Goal: Transaction & Acquisition: Purchase product/service

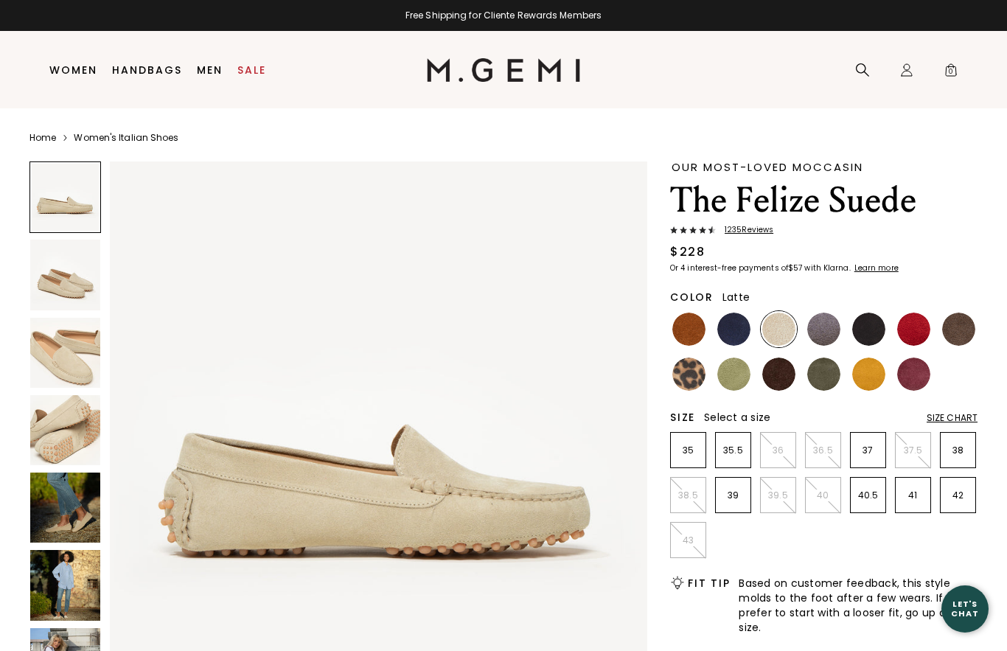
click at [912, 377] on img at bounding box center [913, 373] width 33 height 33
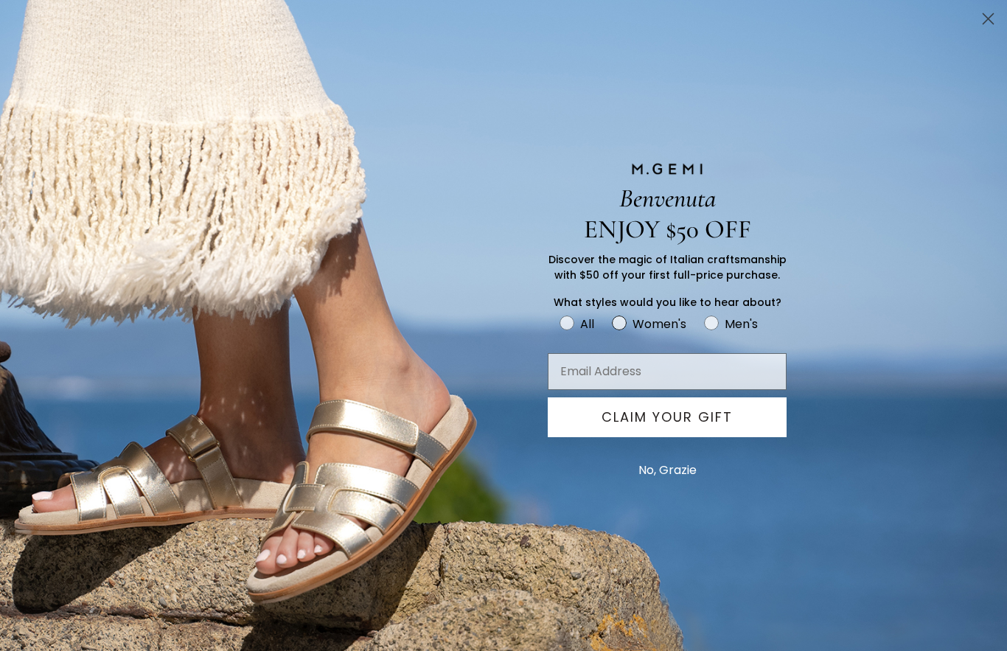
click at [622, 327] on circle "FULLSCREEN Form" at bounding box center [619, 323] width 14 height 14
click at [559, 314] on input "Women's" at bounding box center [559, 313] width 1 height 1
radio input "true"
click at [617, 380] on input "Email Address" at bounding box center [667, 371] width 239 height 37
type input "[EMAIL_ADDRESS][DOMAIN_NAME]"
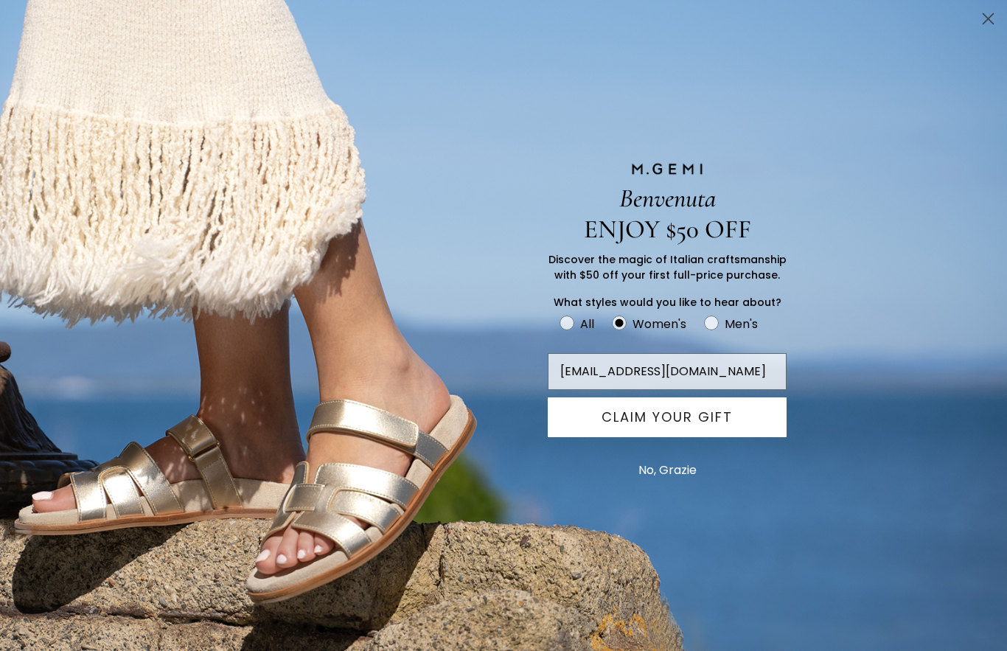
click at [690, 418] on button "CLAIM YOUR GIFT" at bounding box center [667, 417] width 239 height 40
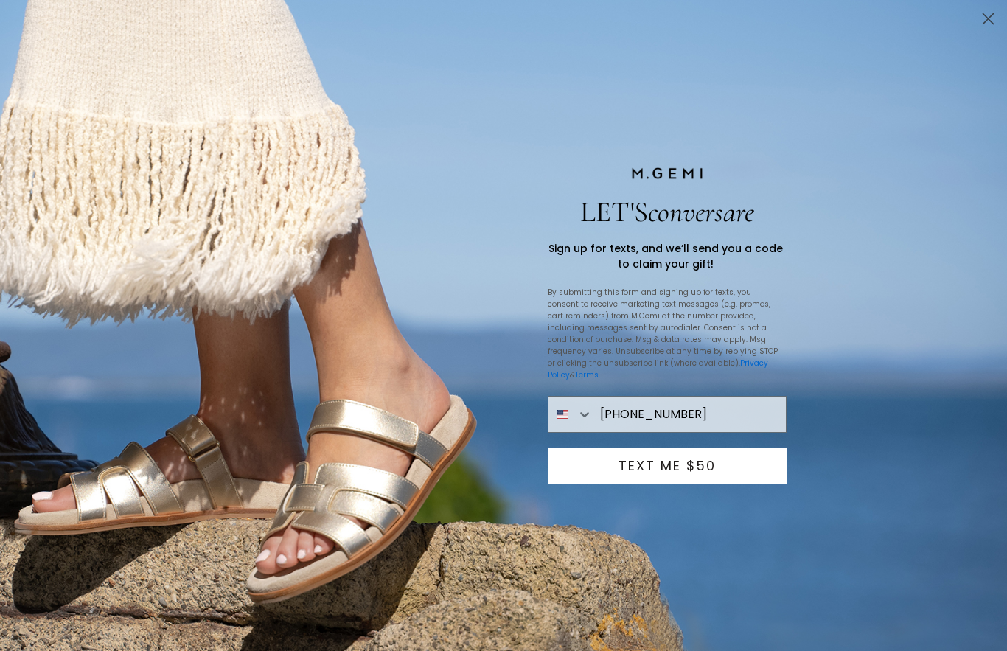
type input "[PHONE_NUMBER]"
click at [693, 456] on button "TEXT ME $50" at bounding box center [667, 465] width 239 height 37
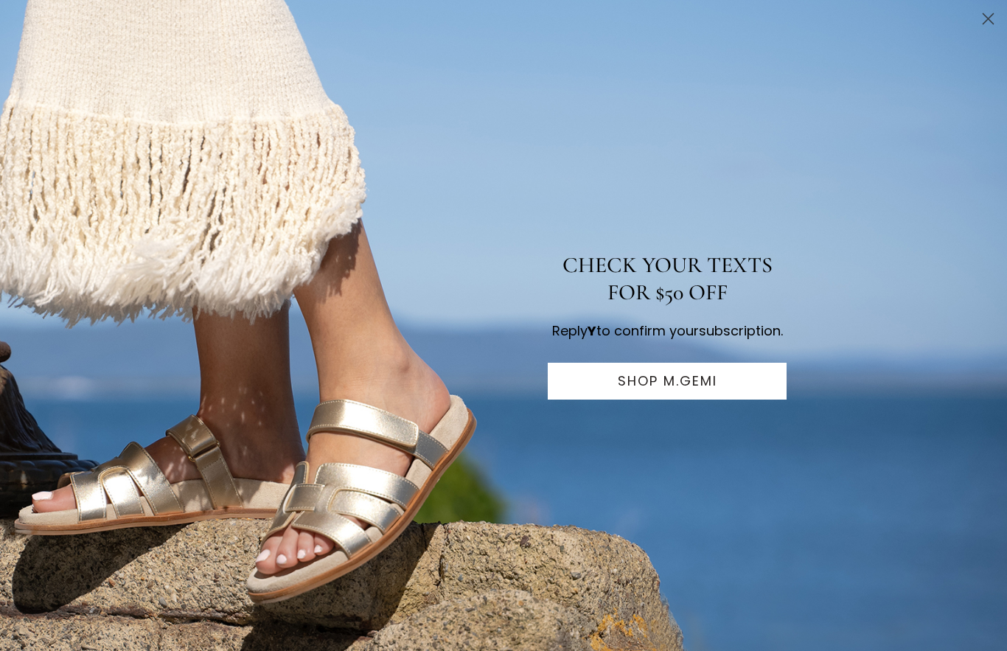
click at [683, 390] on button "SHOP M.GEMI" at bounding box center [667, 381] width 239 height 37
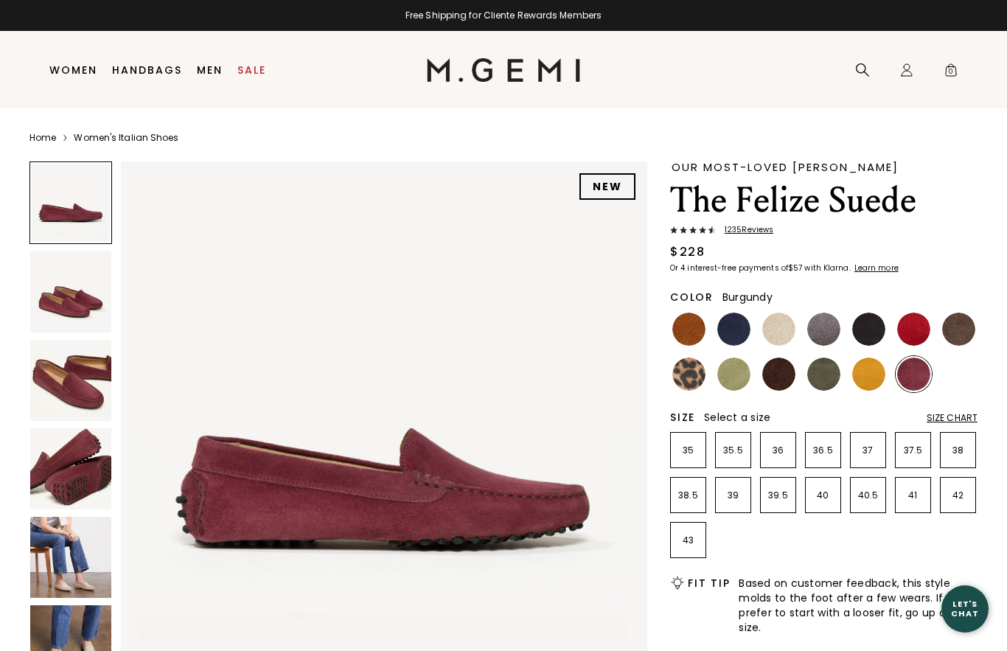
click at [781, 378] on img at bounding box center [778, 373] width 33 height 33
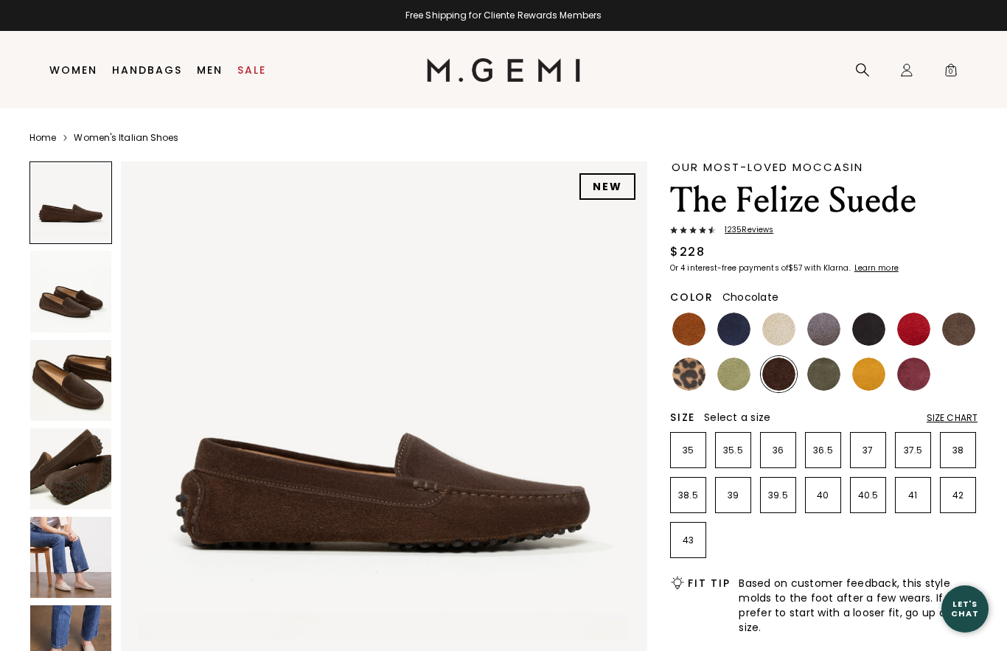
click at [78, 373] on img at bounding box center [70, 380] width 81 height 81
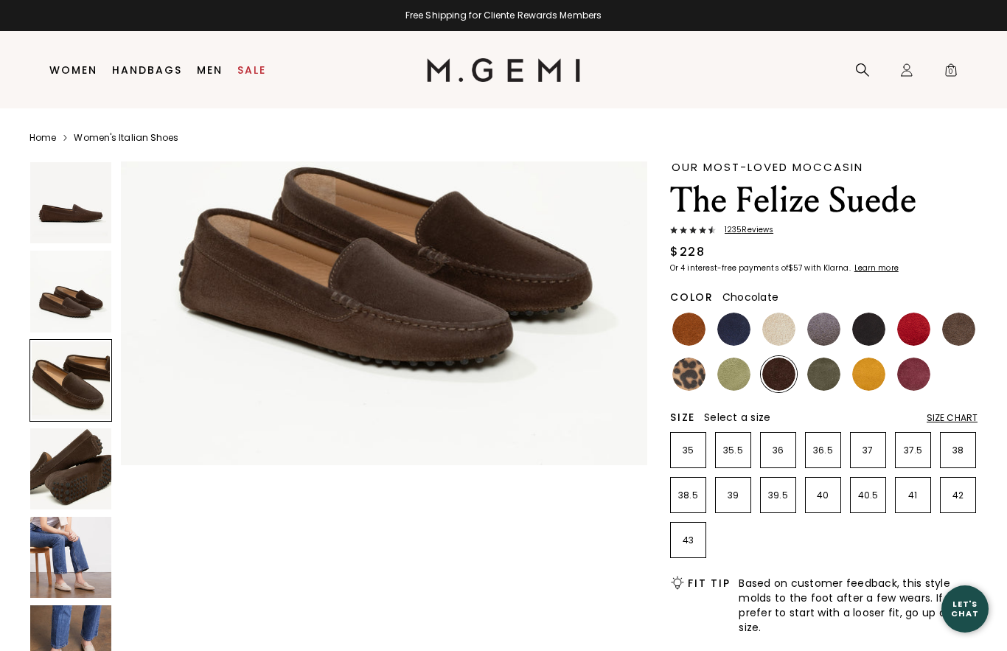
scroll to position [1081, 0]
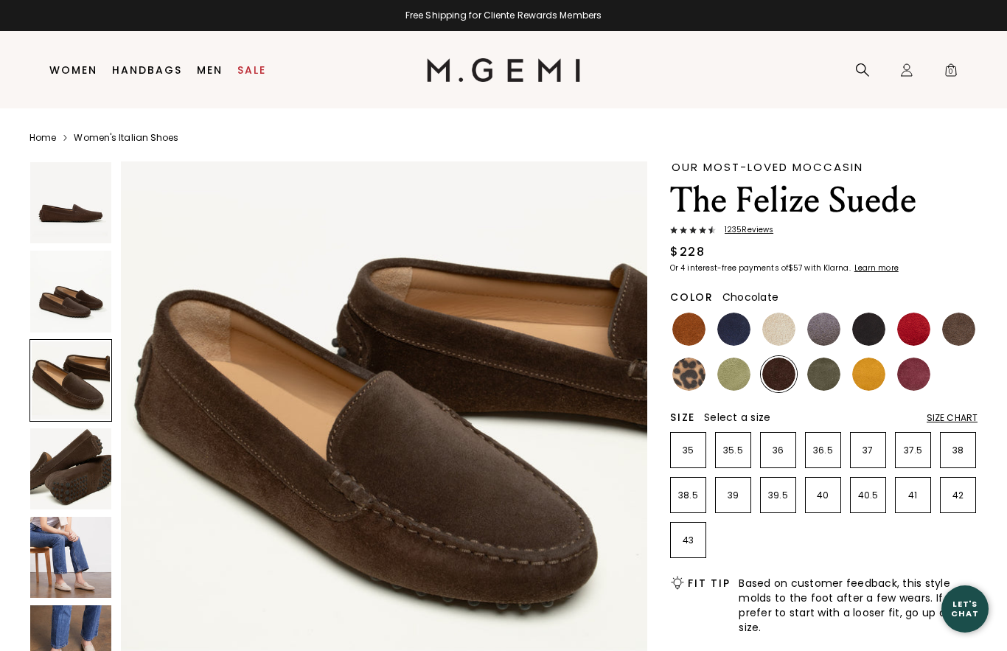
click at [86, 567] on img at bounding box center [70, 557] width 81 height 81
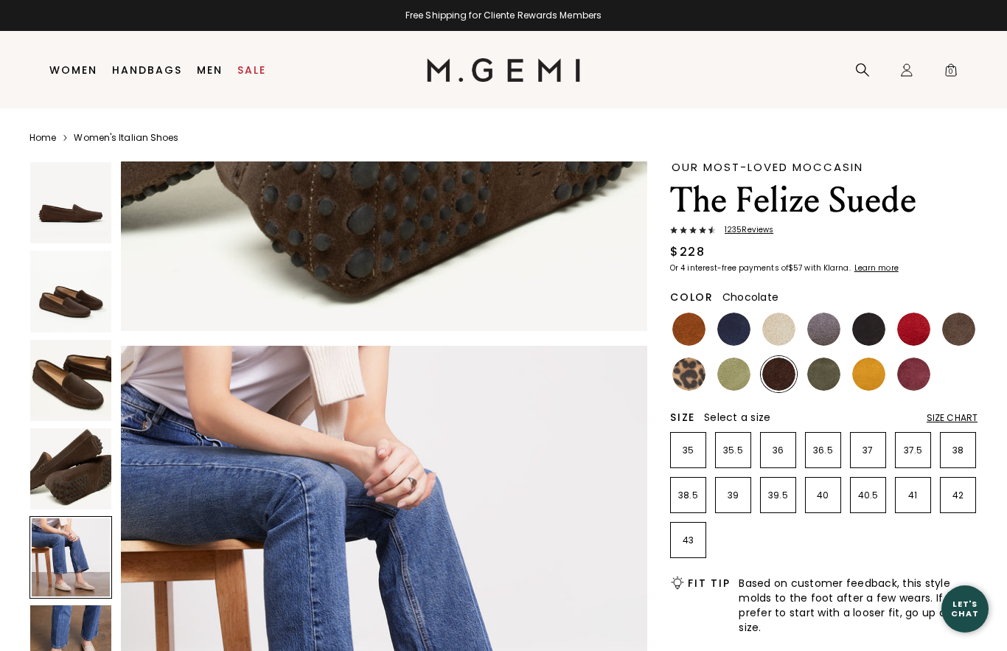
scroll to position [2163, 0]
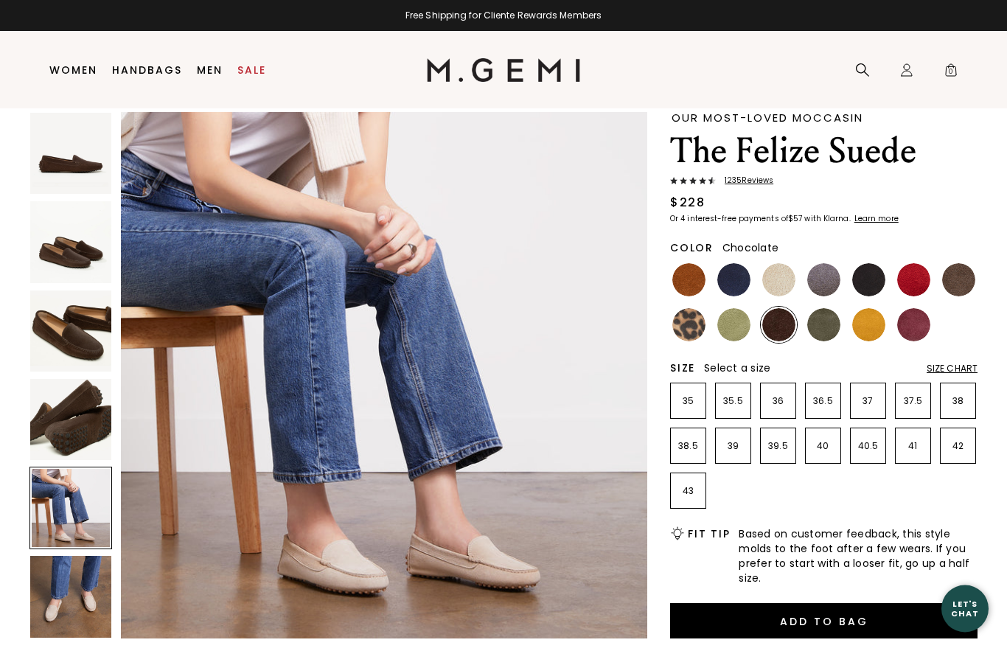
click at [85, 604] on img at bounding box center [70, 596] width 81 height 81
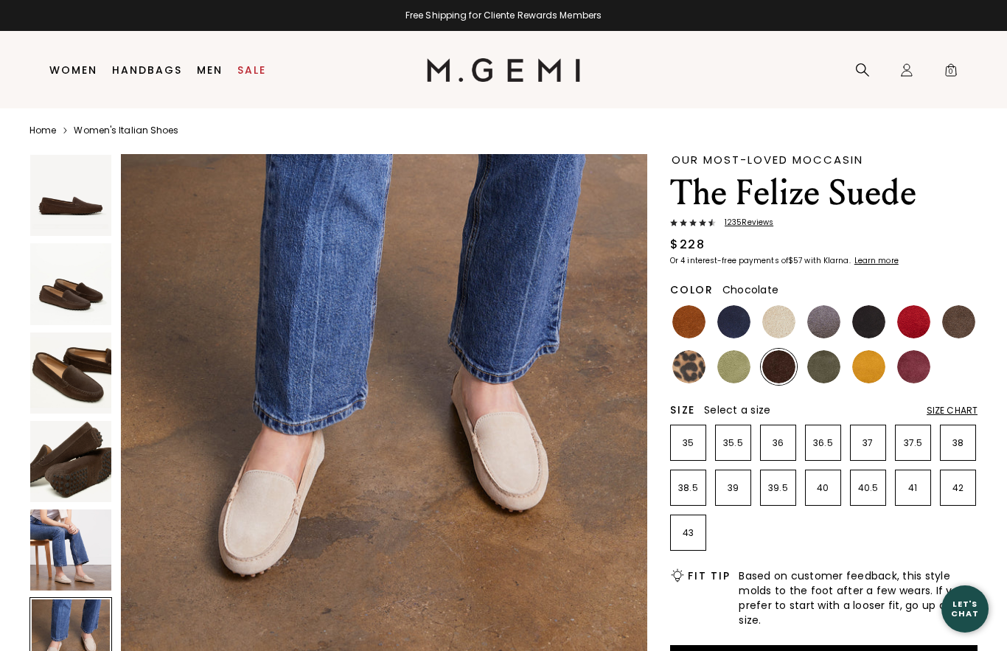
scroll to position [0, 0]
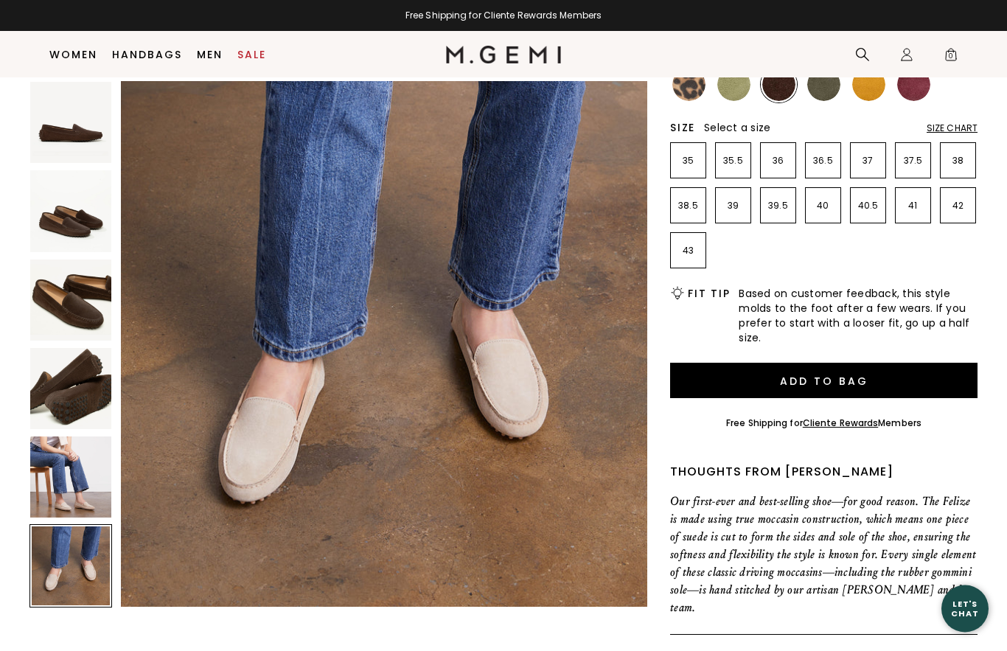
click at [100, 391] on img at bounding box center [70, 388] width 81 height 81
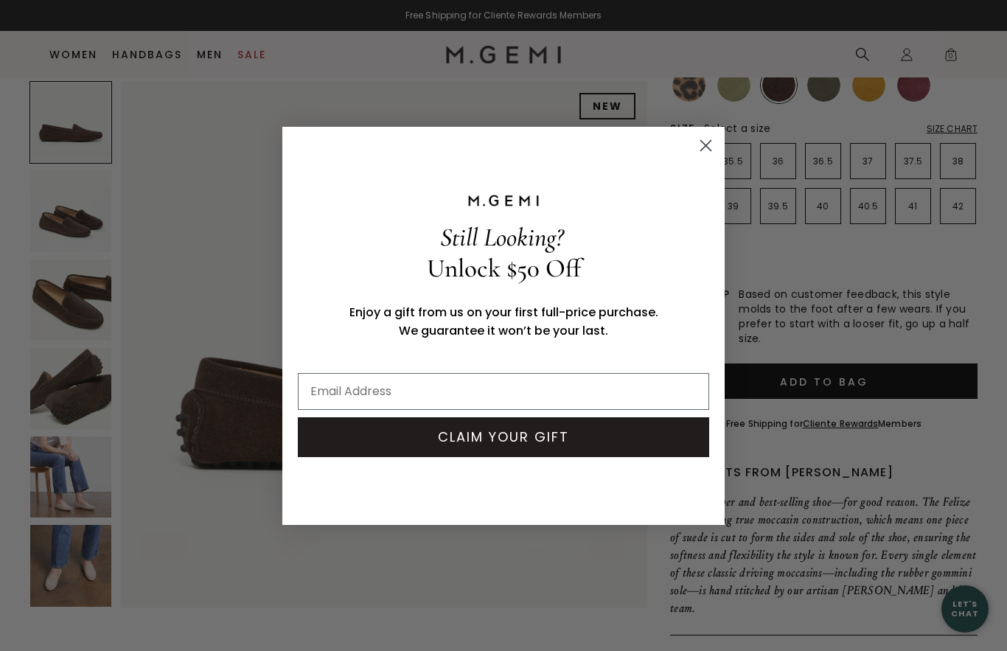
click at [705, 157] on circle "Close dialog" at bounding box center [706, 145] width 24 height 24
